Goal: Use online tool/utility: Utilize a website feature to perform a specific function

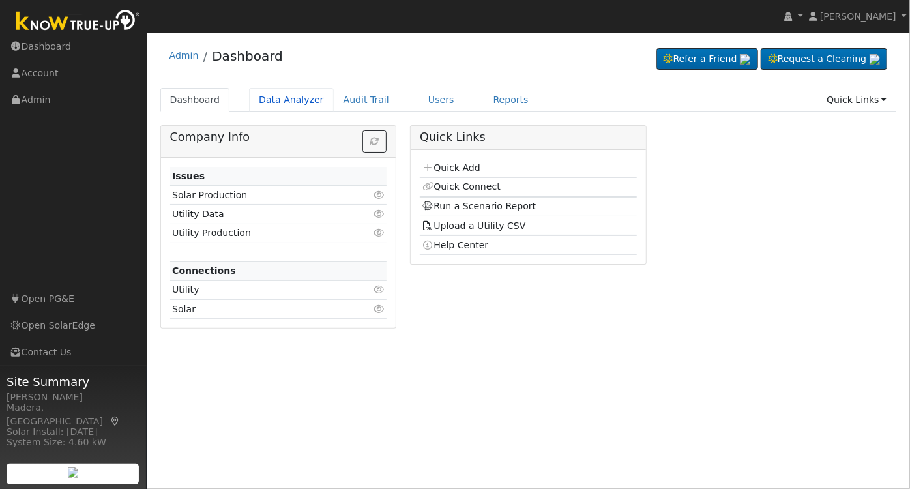
click at [278, 103] on link "Data Analyzer" at bounding box center [291, 100] width 85 height 24
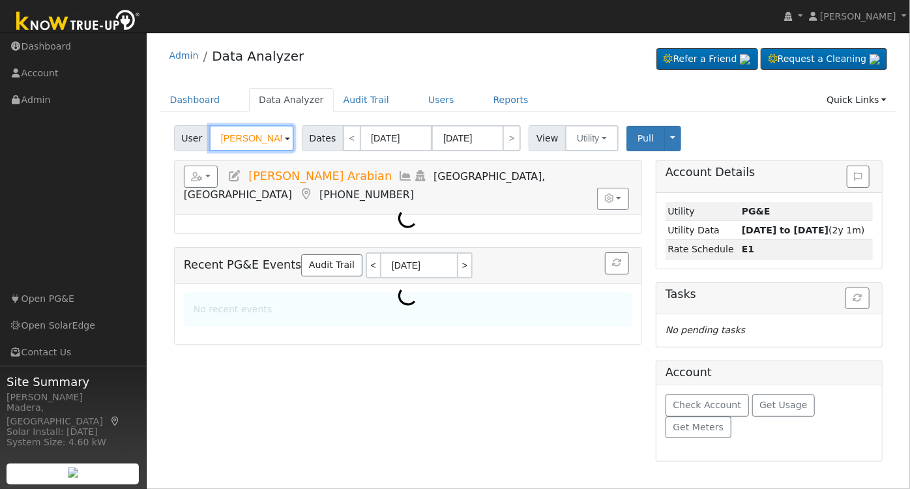
click at [248, 144] on input "[PERSON_NAME] Arabian" at bounding box center [251, 138] width 85 height 26
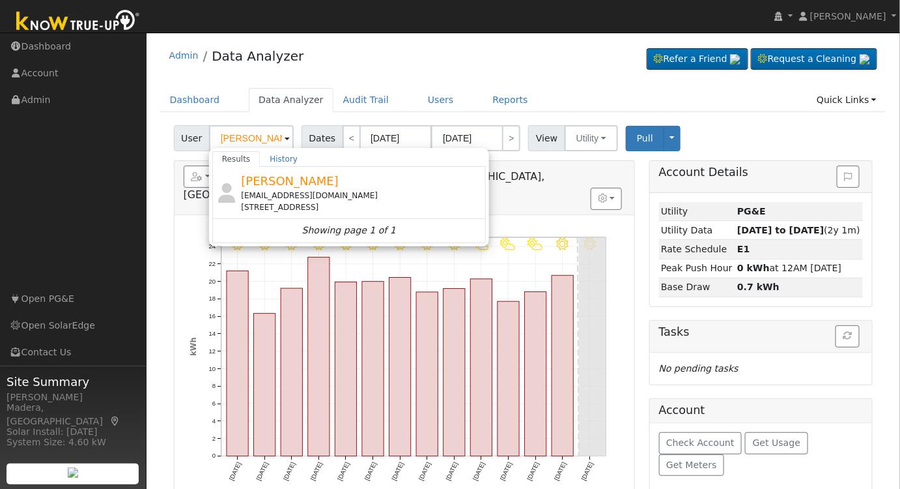
click at [397, 172] on div "Cindy Streufert cindystreufert88@gmail.com 6489 North Fruit Avenue, Fresno, CA …" at bounding box center [362, 192] width 242 height 41
type input "[PERSON_NAME]"
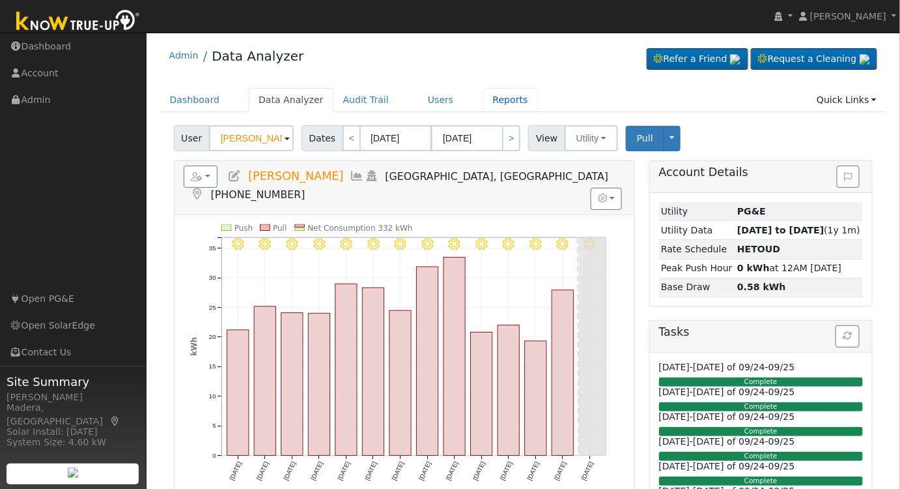
click at [489, 100] on link "Reports" at bounding box center [510, 100] width 55 height 24
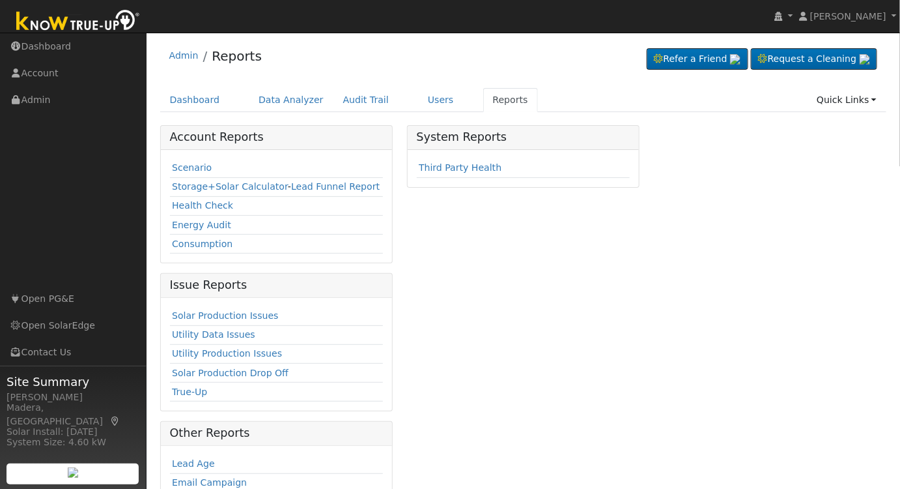
click at [194, 166] on link "Scenario" at bounding box center [192, 167] width 40 height 10
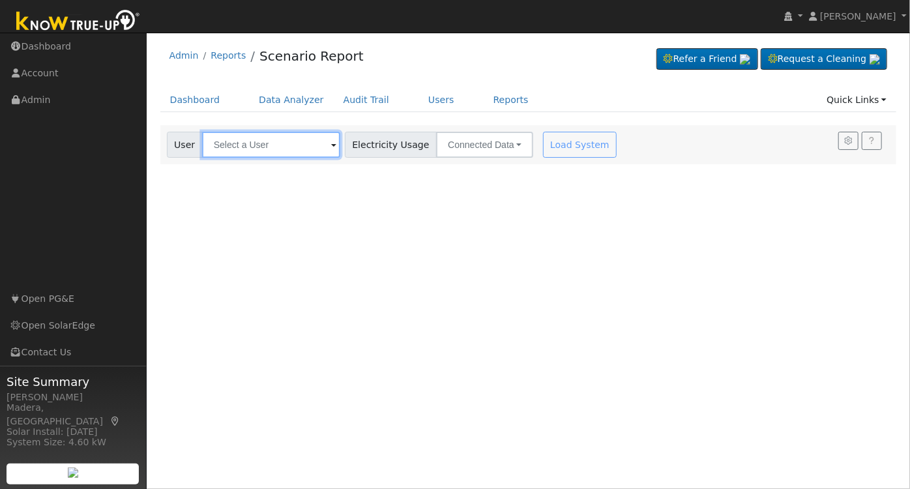
click at [256, 152] on input "text" at bounding box center [271, 145] width 138 height 26
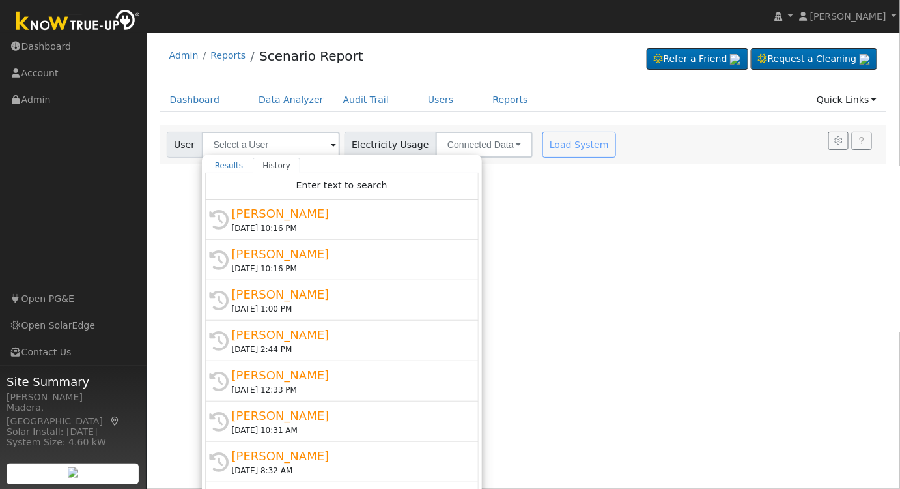
click at [360, 210] on div "[PERSON_NAME]" at bounding box center [348, 214] width 232 height 18
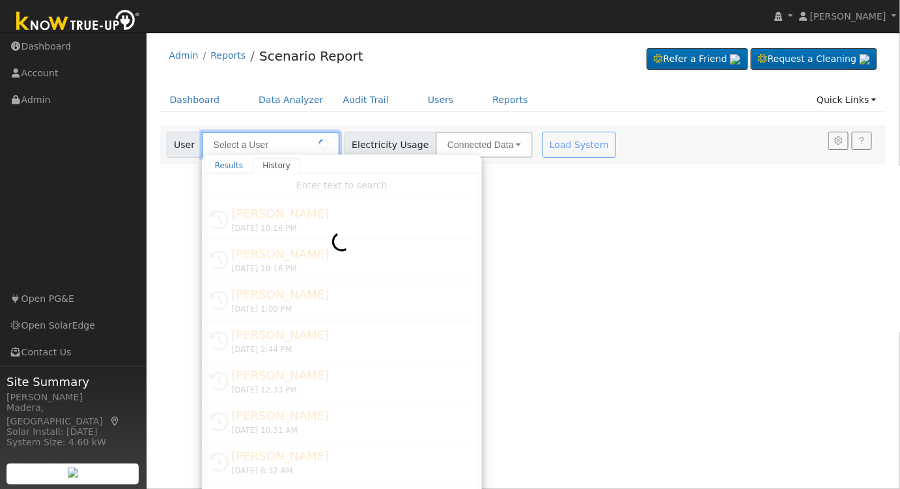
type input "[PERSON_NAME]"
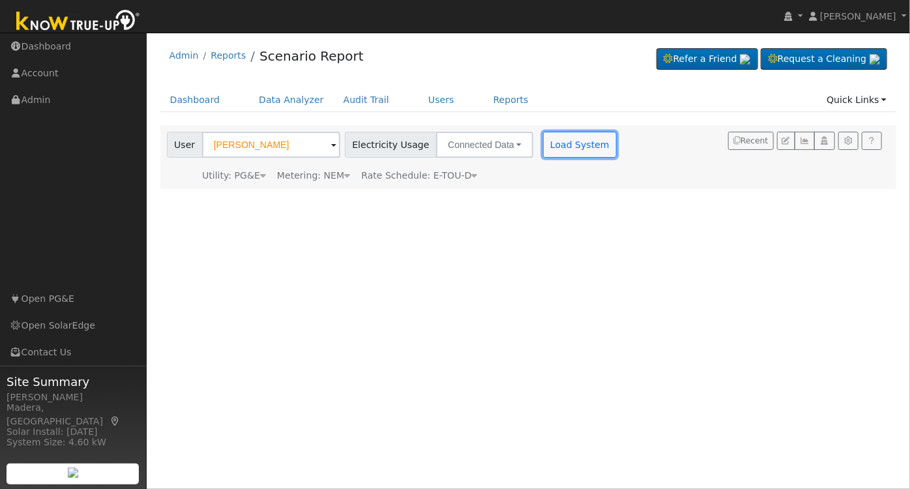
click at [555, 143] on button "Load System" at bounding box center [580, 145] width 74 height 26
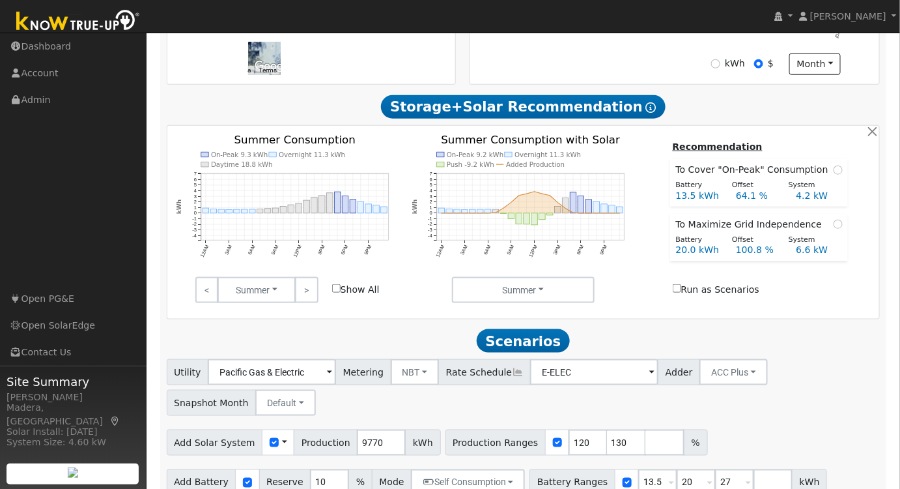
scroll to position [399, 0]
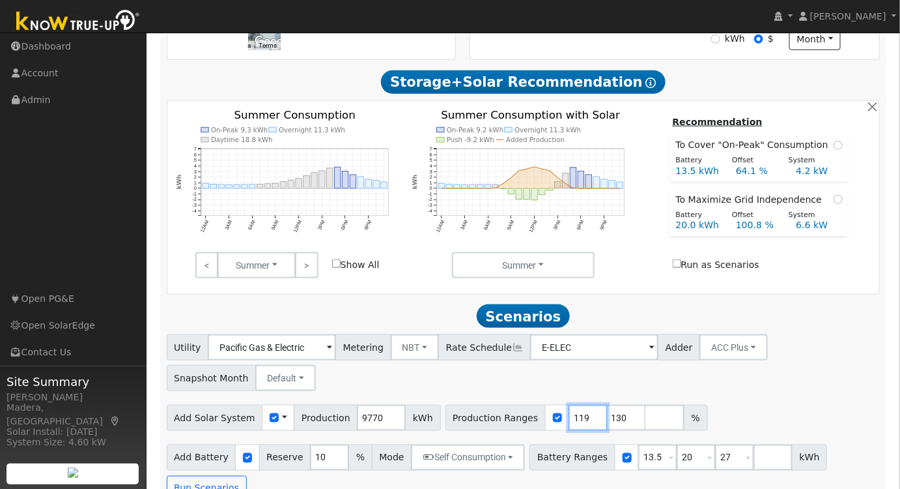
click at [569, 424] on input "119" at bounding box center [588, 418] width 39 height 26
click at [569, 420] on input "120" at bounding box center [588, 418] width 39 height 26
drag, startPoint x: 563, startPoint y: 424, endPoint x: 457, endPoint y: 416, distance: 106.5
click at [457, 416] on div "Production Ranges 120 130 %" at bounding box center [577, 418] width 263 height 26
type input "130"
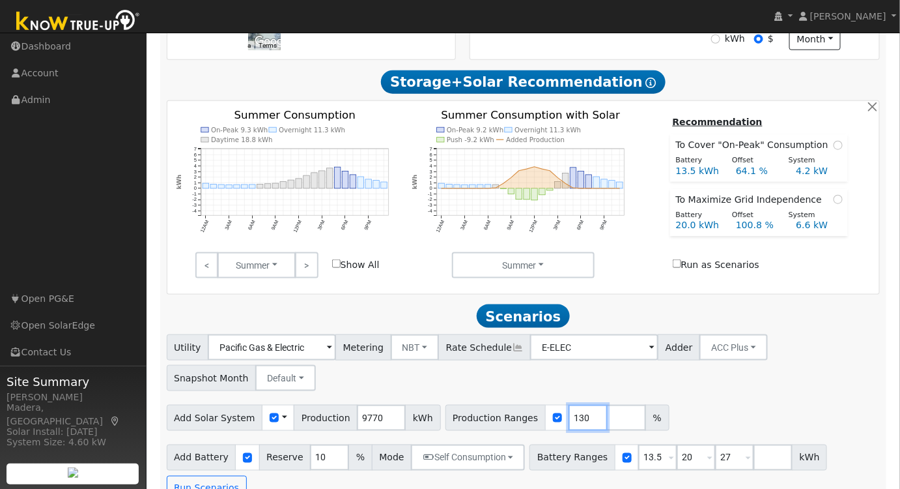
drag, startPoint x: 561, startPoint y: 419, endPoint x: 469, endPoint y: 426, distance: 92.2
click at [469, 426] on div "Production Ranges 130 %" at bounding box center [558, 418] width 224 height 26
type input "115"
click at [758, 383] on div "Utility Pacific Gas & Electric Metering NBT NEM NBT Rate Schedule E-ELEC Adder …" at bounding box center [523, 360] width 719 height 61
drag, startPoint x: 639, startPoint y: 464, endPoint x: 529, endPoint y: 452, distance: 110.7
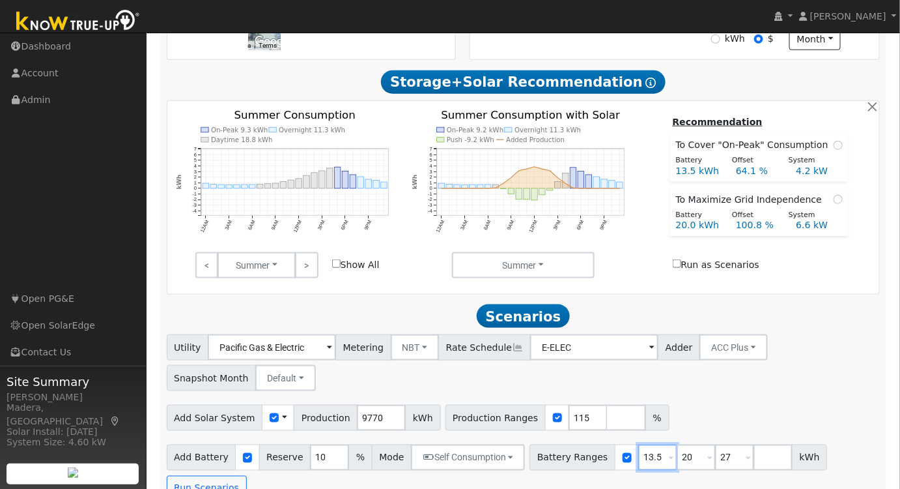
click at [530, 452] on div "Battery Ranges 13.5 Overrides Reserve % Mode None None Self Consumption Peak Sa…" at bounding box center [679, 457] width 298 height 26
type input "20"
type input "27"
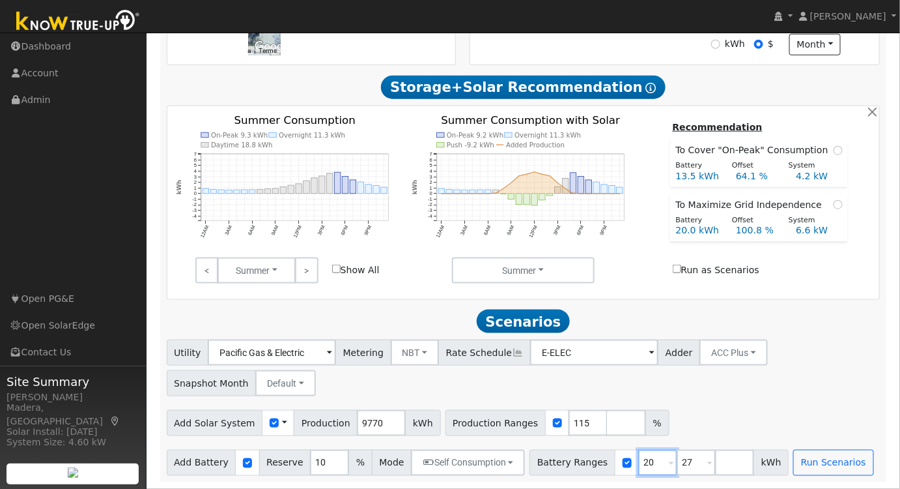
type input "20"
click at [607, 429] on input "number" at bounding box center [626, 423] width 39 height 26
type input "103"
type input "115"
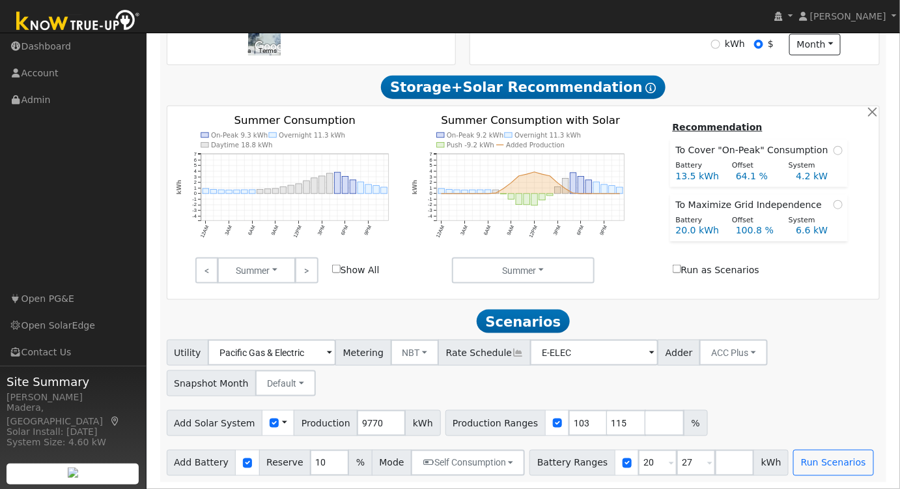
click at [740, 407] on div "Add Solar System Use CSV Data Production 9770 kWh Production Ranges 103 115 %" at bounding box center [523, 420] width 719 height 31
drag, startPoint x: 666, startPoint y: 460, endPoint x: 461, endPoint y: 433, distance: 207.0
click at [462, 433] on div "Utility Pacific Gas & Electric Metering NBT NEM NBT Rate Schedule E-ELEC Adder …" at bounding box center [524, 407] width 728 height 136
type input "15"
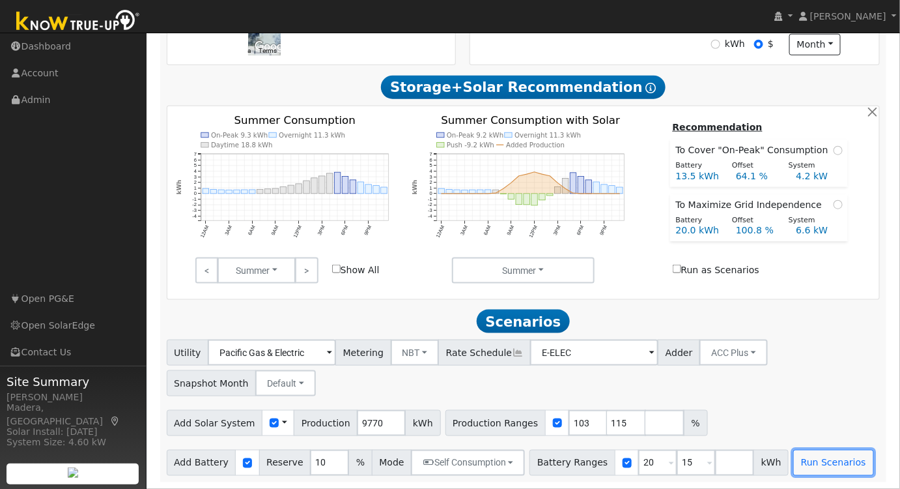
type input "20"
click at [794, 461] on button "Run Scenarios" at bounding box center [834, 463] width 80 height 26
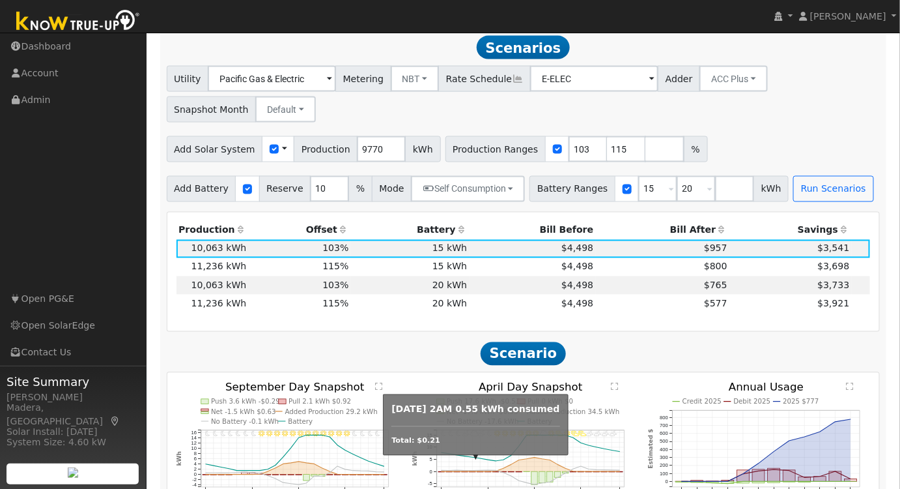
scroll to position [669, 0]
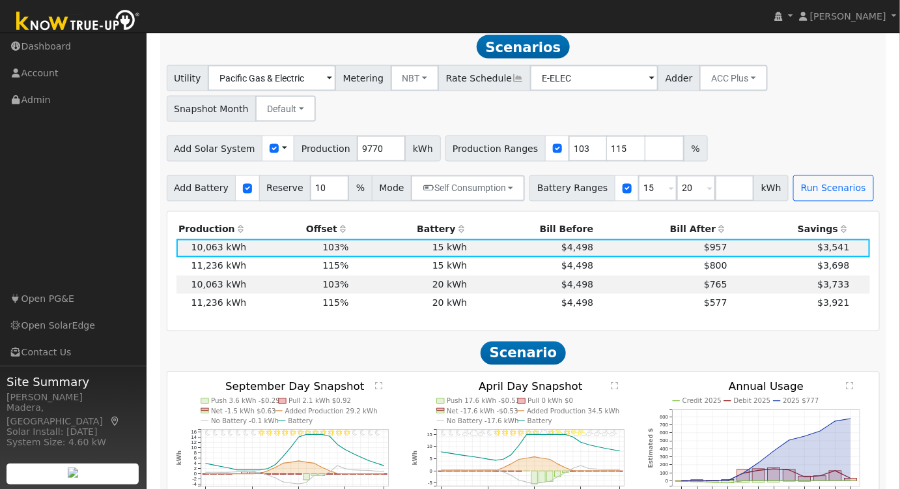
click at [696, 233] on th "Bill After" at bounding box center [663, 230] width 134 height 18
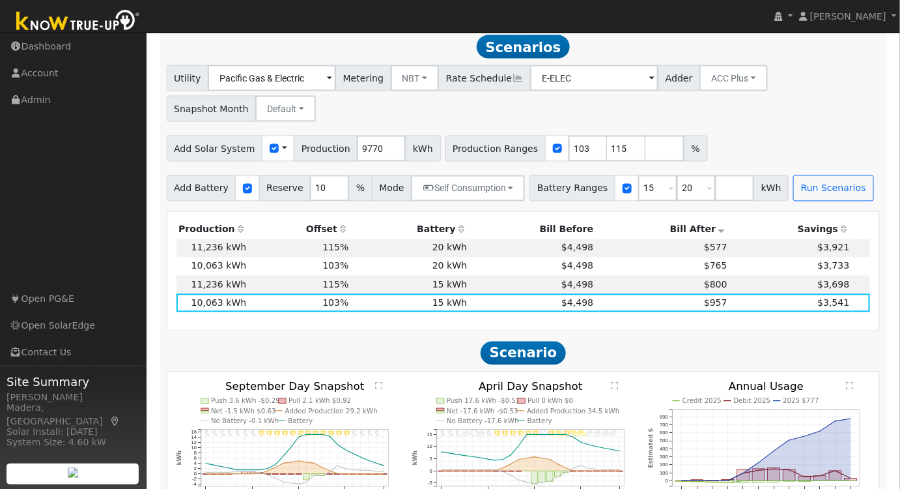
click at [389, 246] on td "20 kWh" at bounding box center [410, 248] width 119 height 18
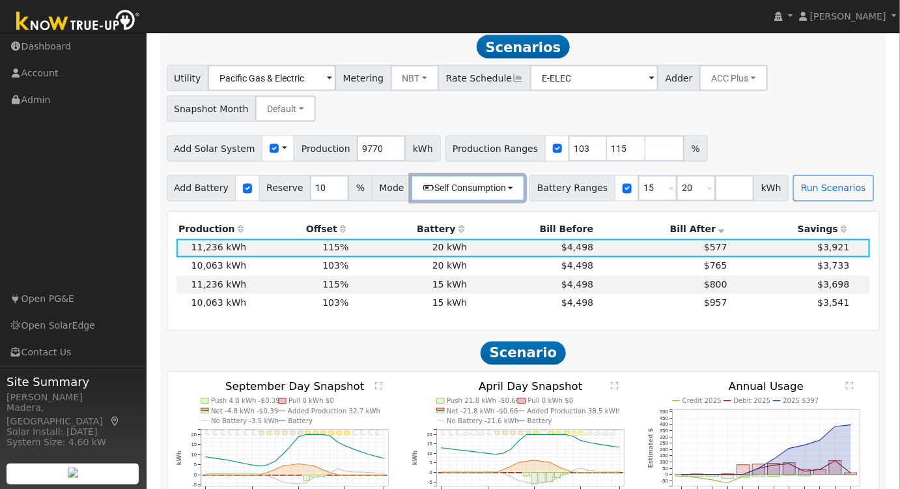
click at [479, 197] on button "Self Consumption" at bounding box center [468, 188] width 114 height 26
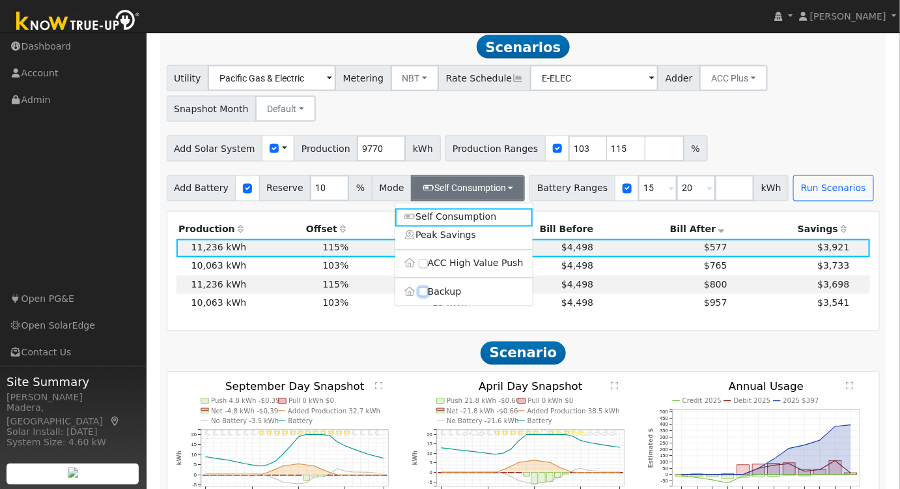
click at [425, 296] on input "Backup" at bounding box center [423, 291] width 9 height 9
checkbox input "true"
type input "20"
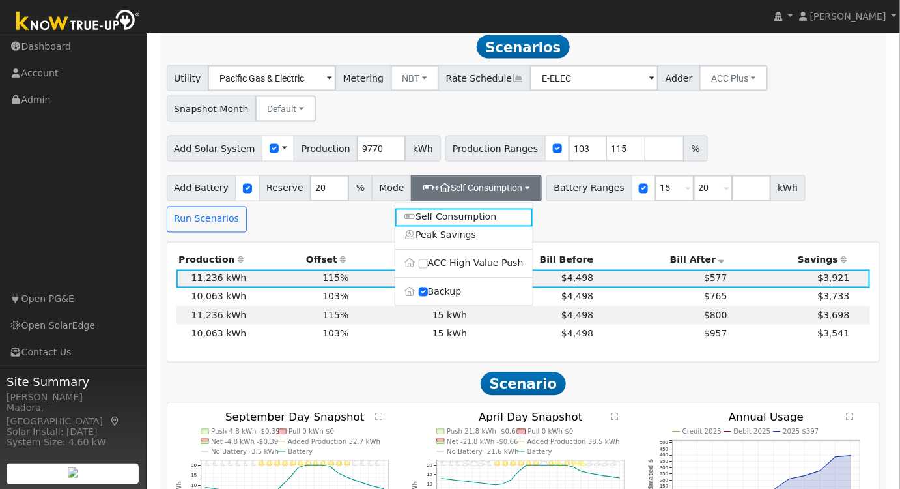
click at [766, 128] on div "Utility Pacific Gas & Electric Metering NBT NEM NBT Rate Schedule E-ELEC Adder …" at bounding box center [524, 148] width 728 height 167
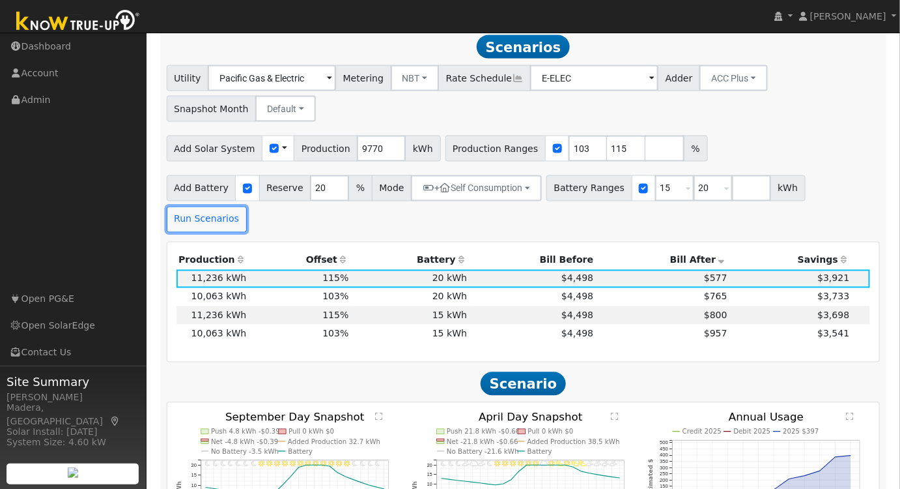
click at [247, 207] on button "Run Scenarios" at bounding box center [207, 220] width 80 height 26
click at [676, 252] on th "Bill After" at bounding box center [663, 261] width 134 height 18
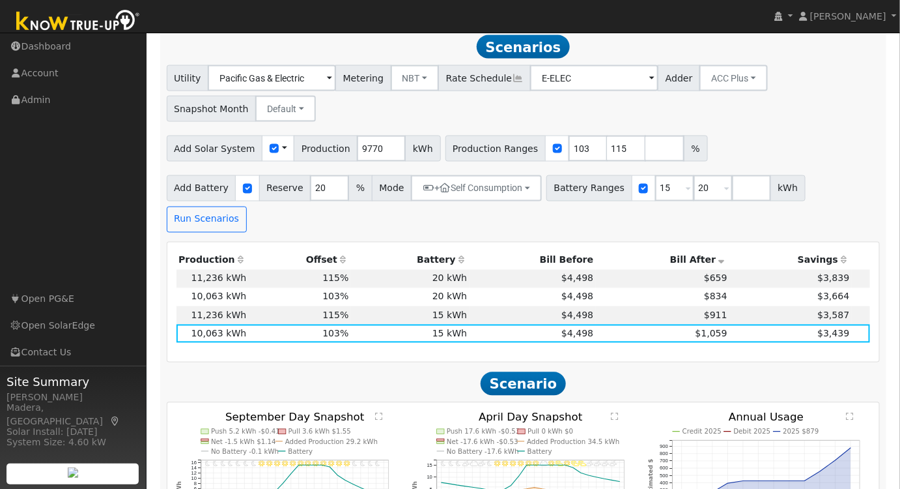
click at [663, 270] on td "$659" at bounding box center [663, 279] width 134 height 18
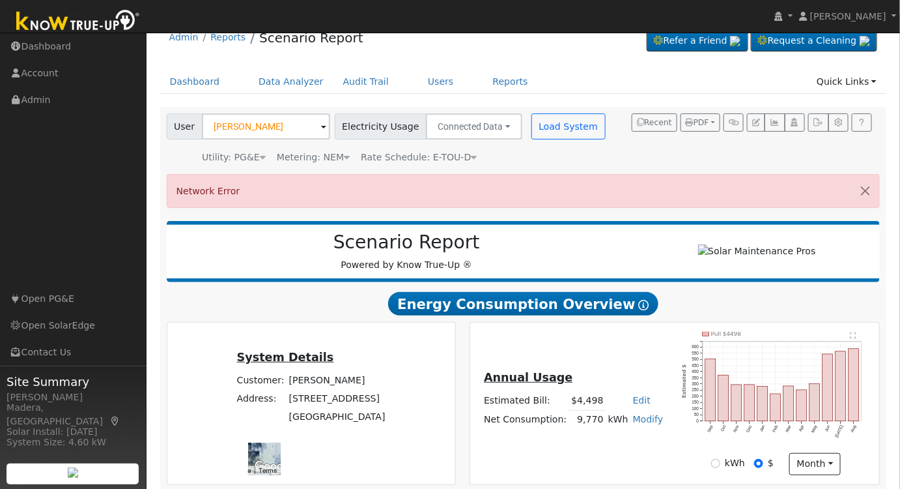
scroll to position [0, 0]
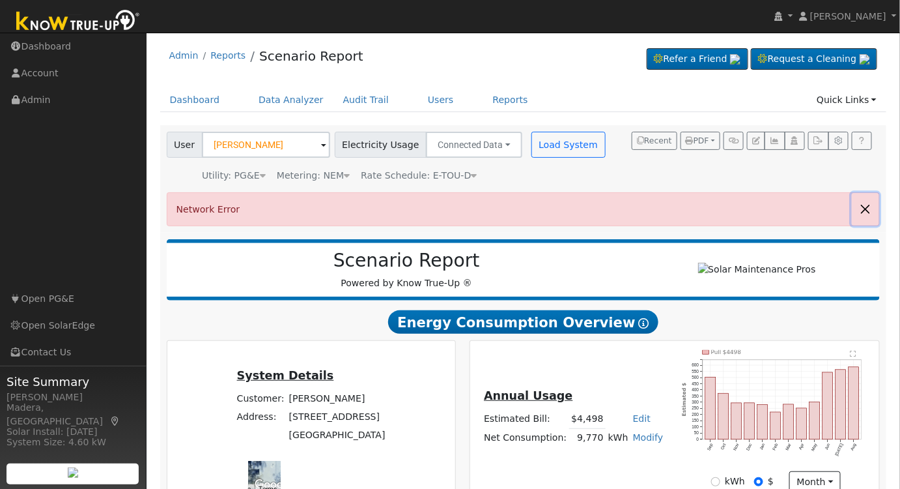
click at [865, 206] on button "button" at bounding box center [865, 209] width 27 height 32
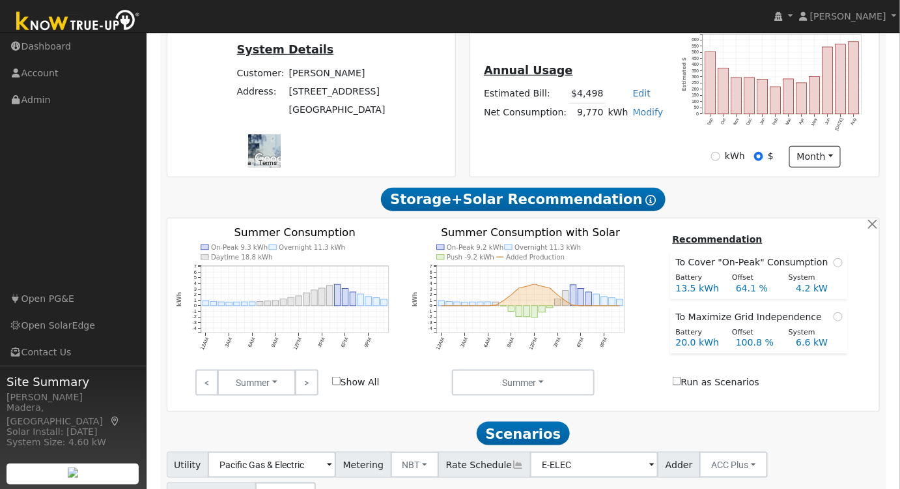
scroll to position [237, 0]
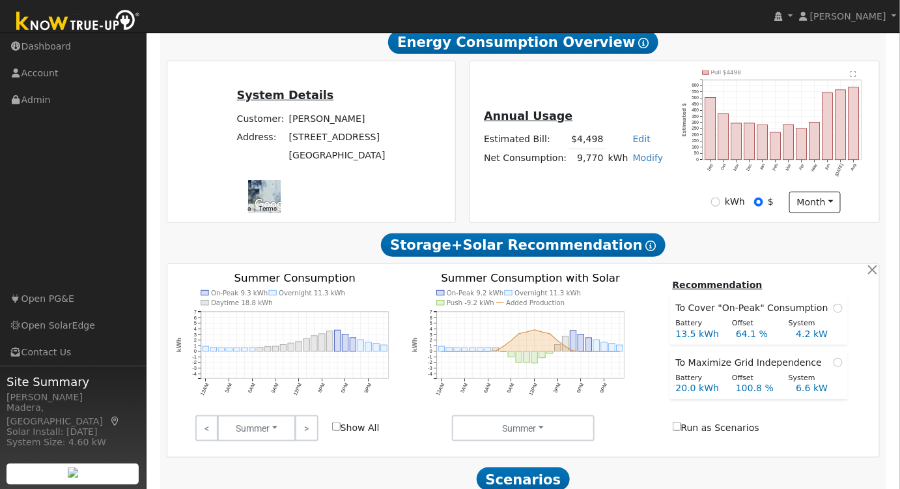
click at [309, 436] on link ">" at bounding box center [306, 428] width 23 height 26
click at [304, 432] on link ">" at bounding box center [306, 428] width 23 height 26
click at [310, 428] on link ">" at bounding box center [306, 428] width 23 height 26
click at [314, 429] on link ">" at bounding box center [306, 428] width 23 height 26
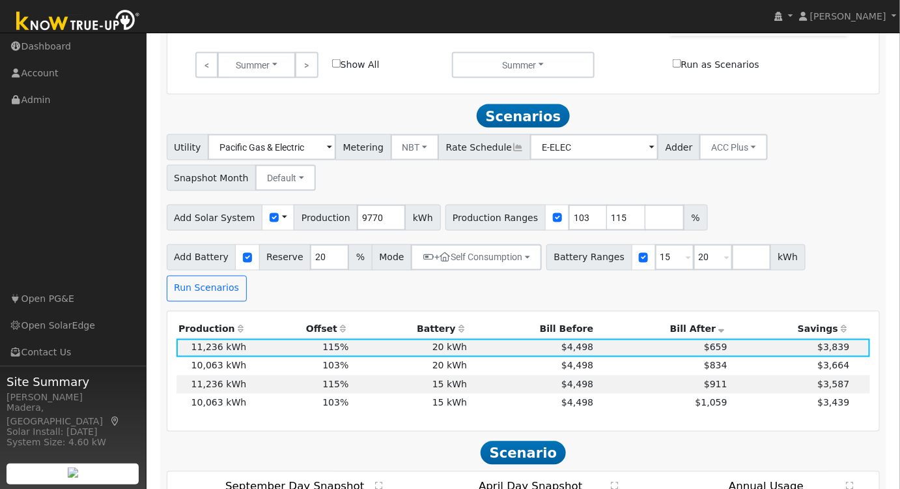
scroll to position [710, 0]
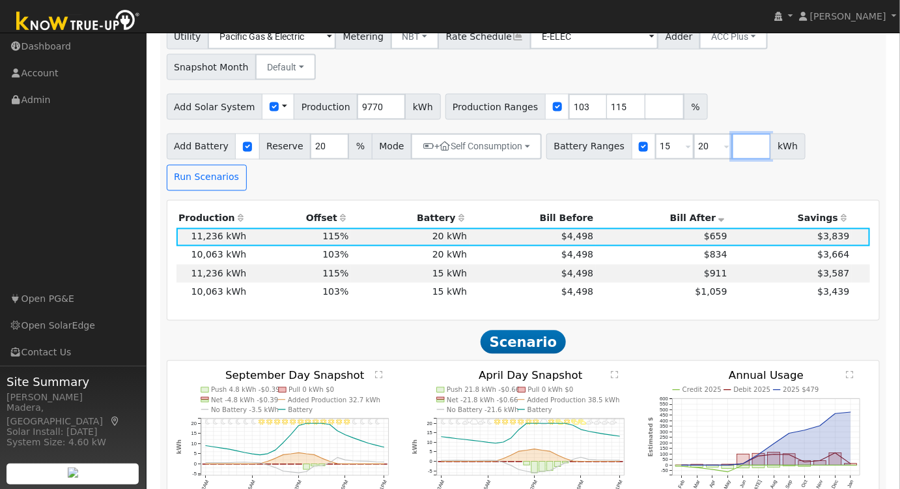
click at [732, 156] on input "number" at bounding box center [751, 147] width 39 height 26
type input "27"
click at [813, 104] on div "Add Solar System Use CSV Data Production 9770 kWh Production Ranges 103 115 %" at bounding box center [523, 104] width 719 height 31
click at [217, 186] on button "Run Scenarios" at bounding box center [207, 178] width 80 height 26
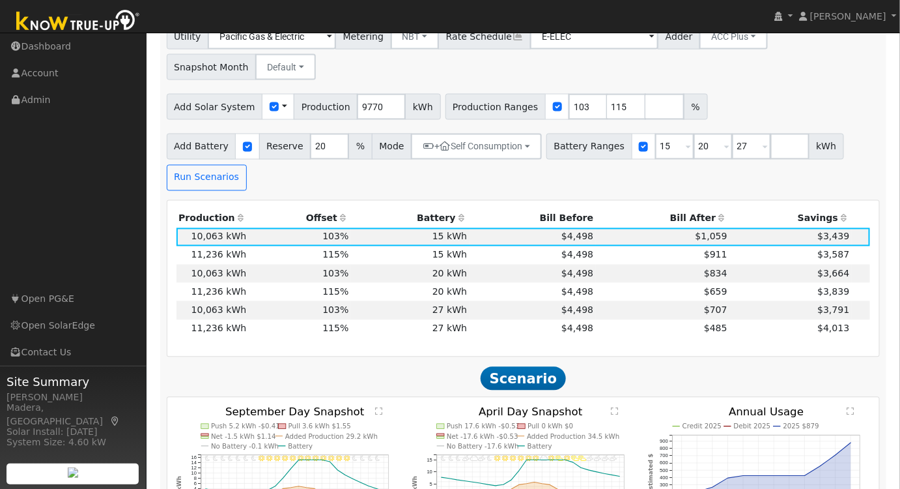
scroll to position [669, 0]
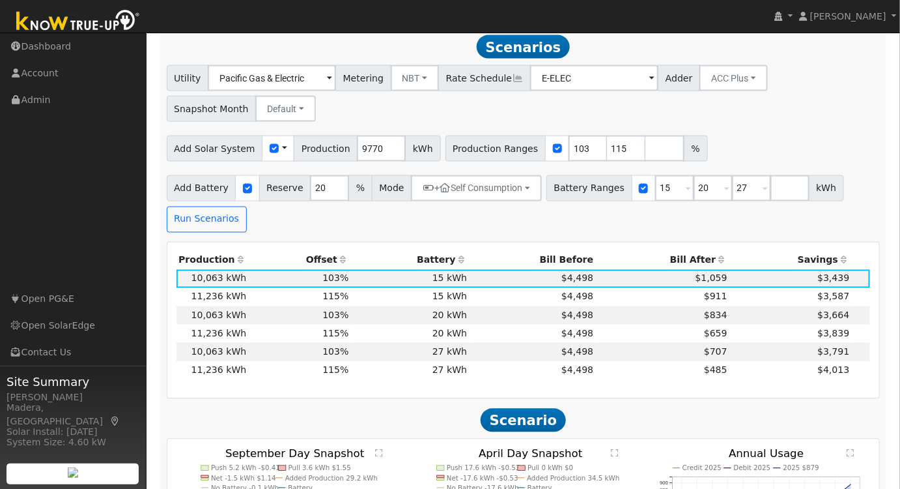
click at [408, 341] on td "20 kWh" at bounding box center [410, 333] width 119 height 18
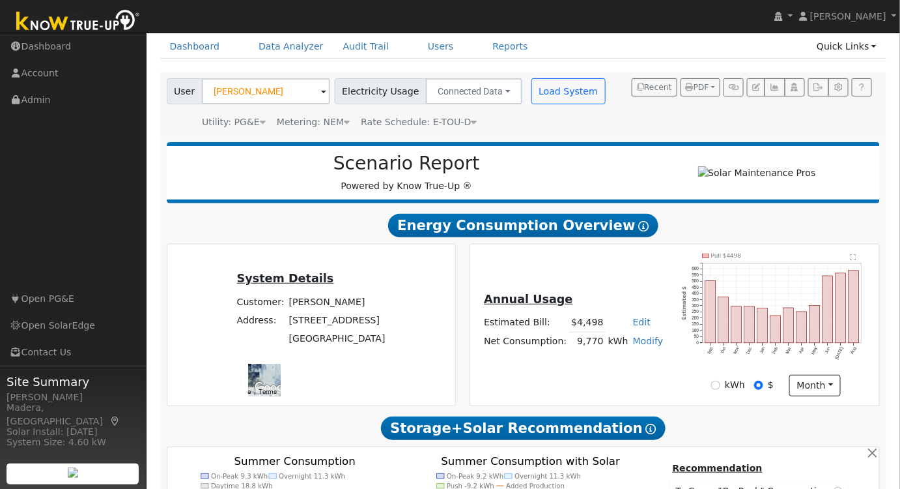
scroll to position [0, 0]
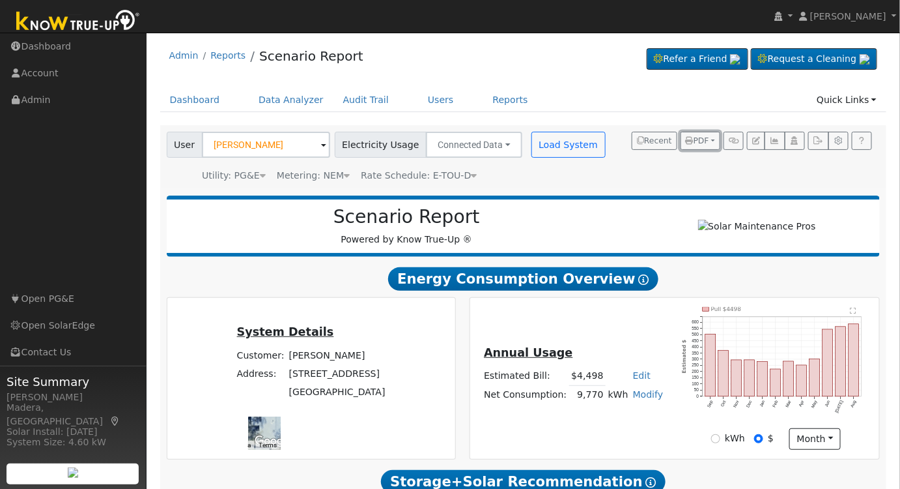
click at [708, 136] on span "PDF" at bounding box center [697, 140] width 23 height 9
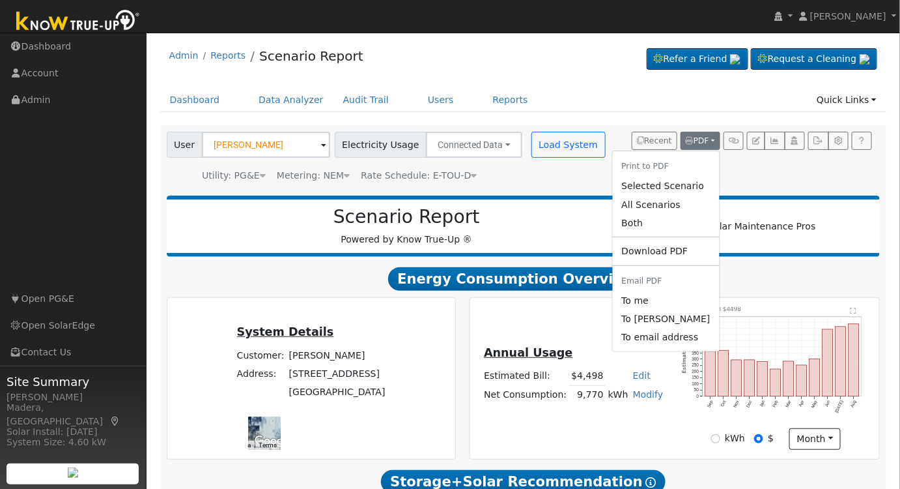
click at [681, 185] on link "Selected Scenario" at bounding box center [665, 186] width 107 height 18
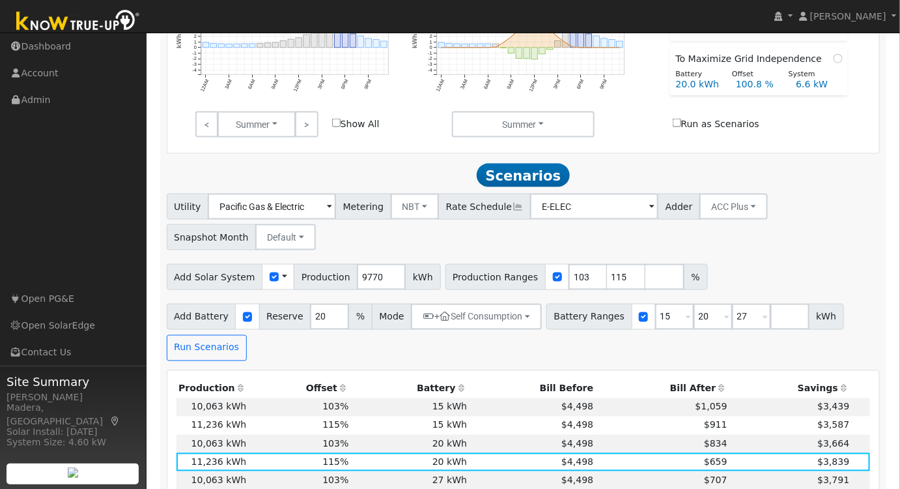
scroll to position [533, 0]
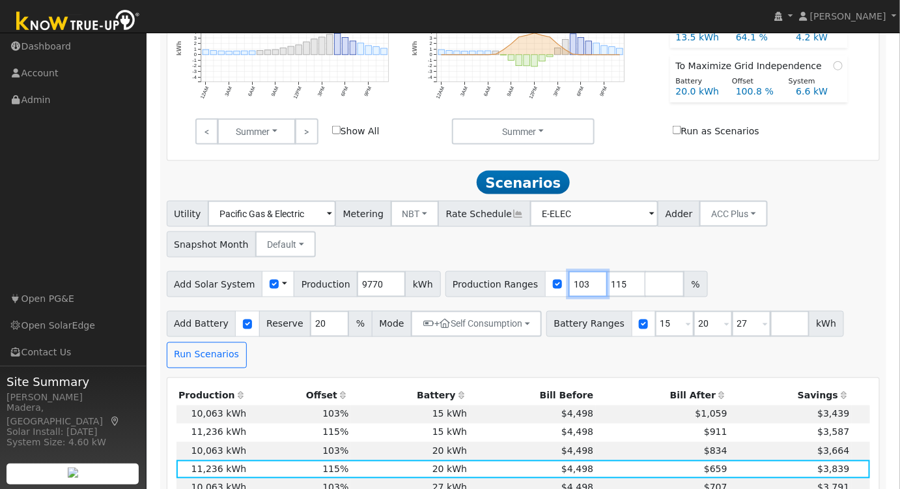
drag, startPoint x: 564, startPoint y: 289, endPoint x: 475, endPoint y: 293, distance: 88.7
click at [475, 293] on div "Production Ranges 103 115 %" at bounding box center [577, 284] width 263 height 26
type input "115"
drag, startPoint x: 731, startPoint y: 328, endPoint x: 630, endPoint y: 328, distance: 101.0
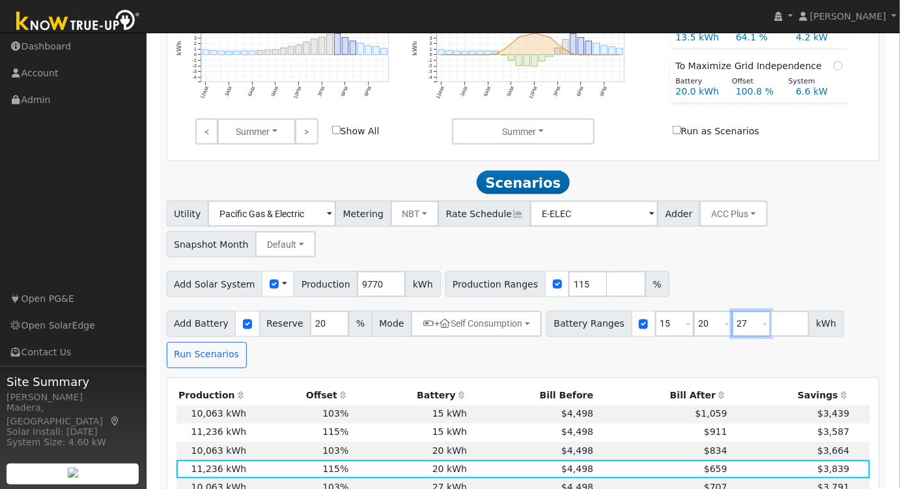
click at [630, 333] on div "Battery Ranges 15 Overrides Reserve % Mode None None Self Consumption Peak Savi…" at bounding box center [696, 324] width 298 height 26
drag, startPoint x: 648, startPoint y: 330, endPoint x: 618, endPoint y: 334, distance: 30.9
click at [618, 334] on div "Battery Ranges 15 Overrides Reserve % Mode None None Self Consumption Peak Savi…" at bounding box center [676, 324] width 259 height 26
type input "20"
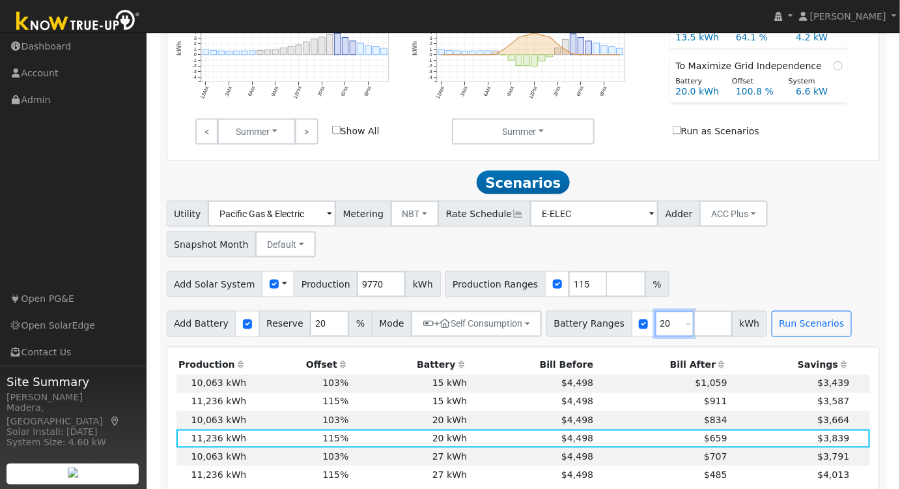
type input "20"
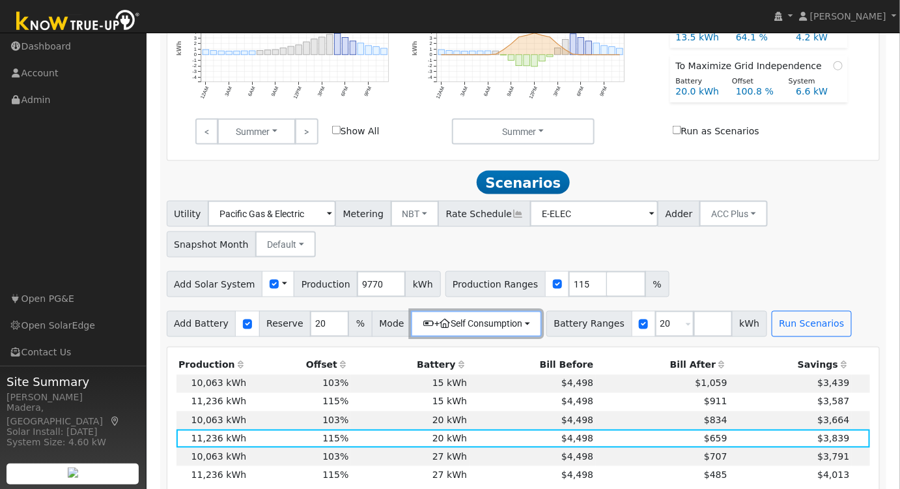
click at [440, 328] on button "+ Self Consumption" at bounding box center [476, 324] width 131 height 26
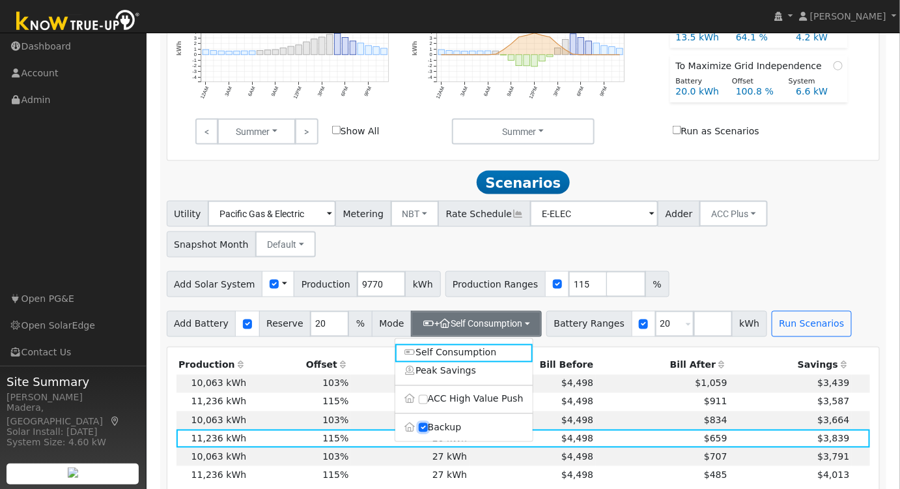
click at [422, 431] on input "Backup" at bounding box center [423, 427] width 9 height 9
checkbox input "false"
type input "10"
click at [686, 278] on div "Add Solar System Use CSV Data Production 9770 kWh Production Ranges 115 %" at bounding box center [523, 281] width 719 height 31
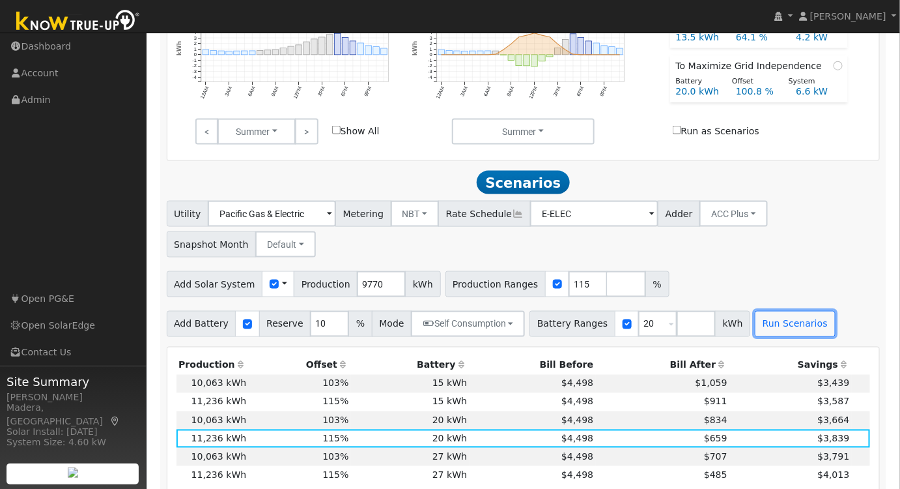
click at [770, 330] on button "Run Scenarios" at bounding box center [795, 324] width 80 height 26
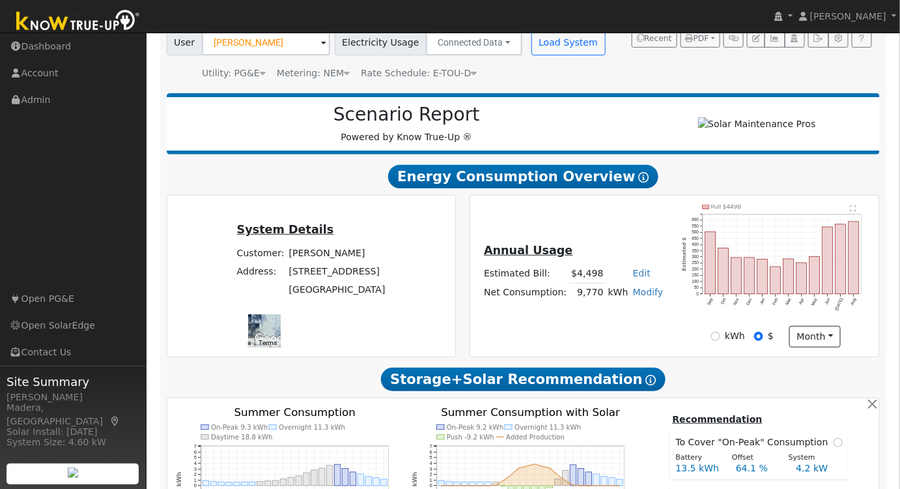
scroll to position [0, 0]
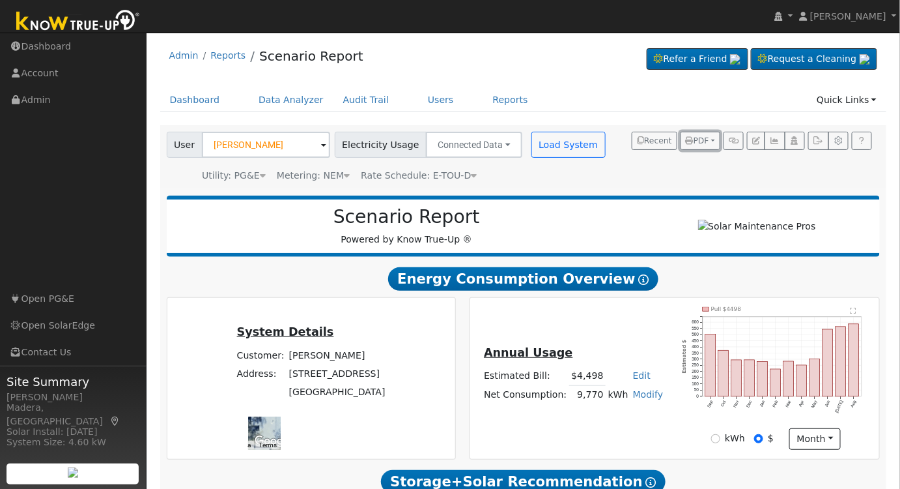
click at [712, 146] on button "PDF" at bounding box center [701, 141] width 40 height 18
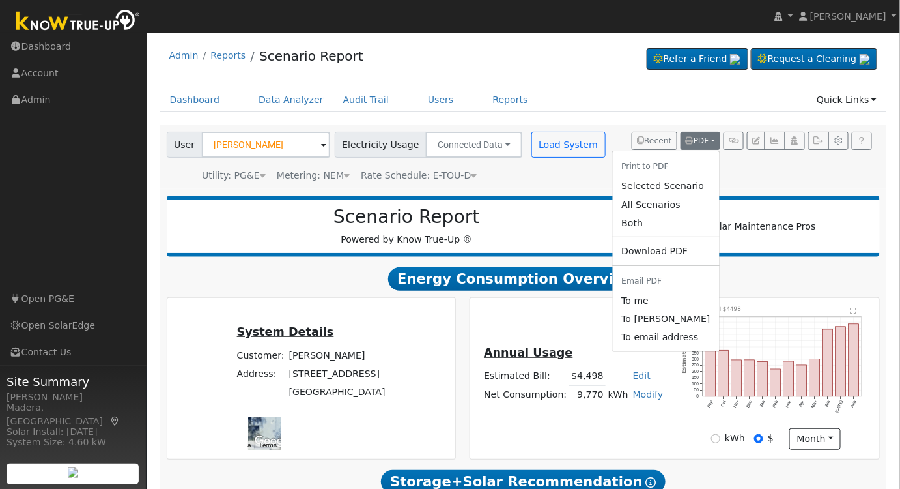
click at [691, 190] on link "Selected Scenario" at bounding box center [665, 186] width 107 height 18
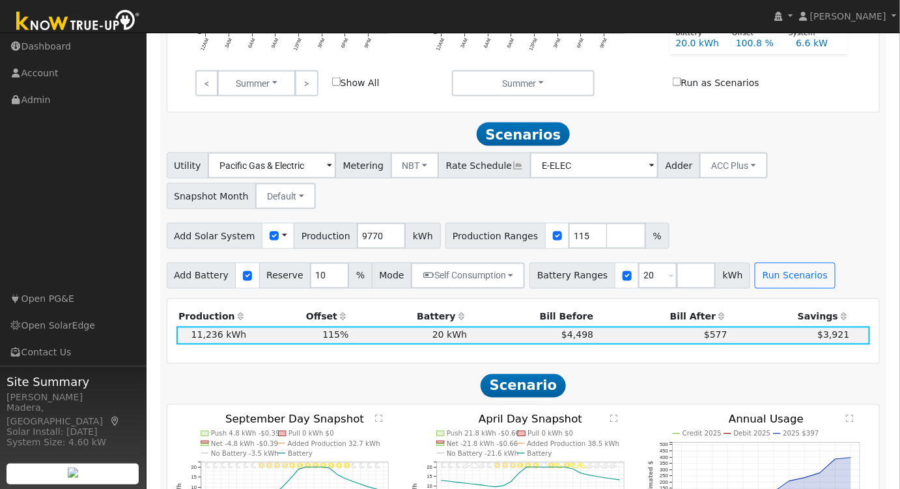
scroll to position [710, 0]
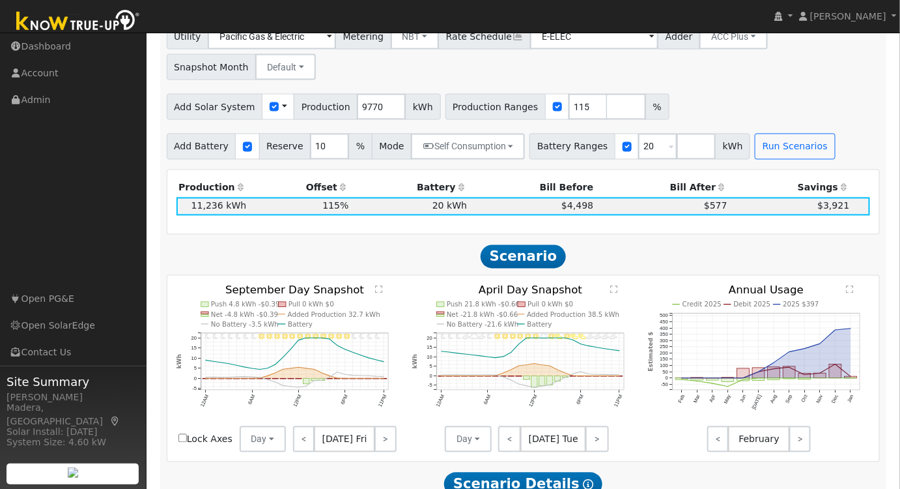
click at [855, 291] on text "" at bounding box center [851, 289] width 7 height 8
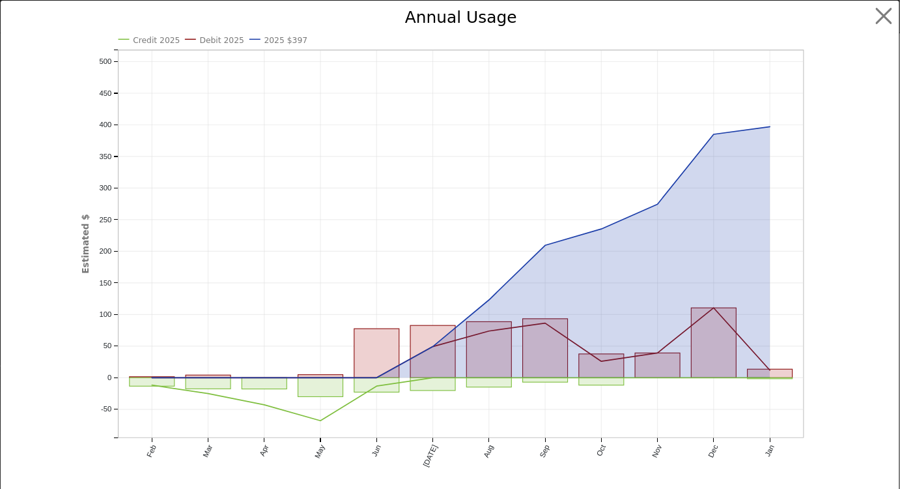
scroll to position [714, 0]
click at [882, 21] on button "button" at bounding box center [894, 16] width 25 height 25
